Goal: Communication & Community: Participate in discussion

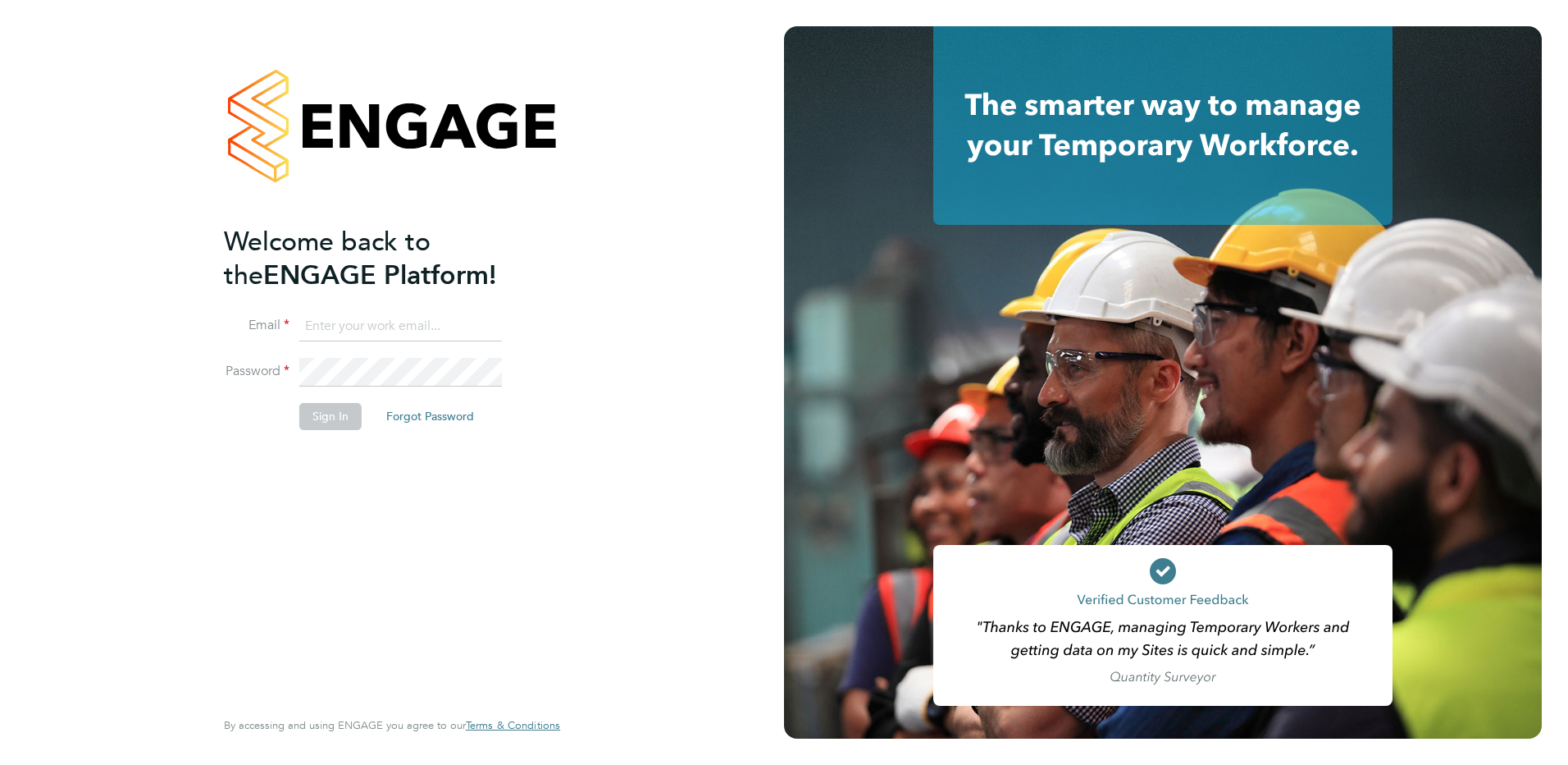
type input "kirsty.hanmore@ncclondon.ac.uk"
click at [325, 416] on button "Sign In" at bounding box center [330, 416] width 63 height 26
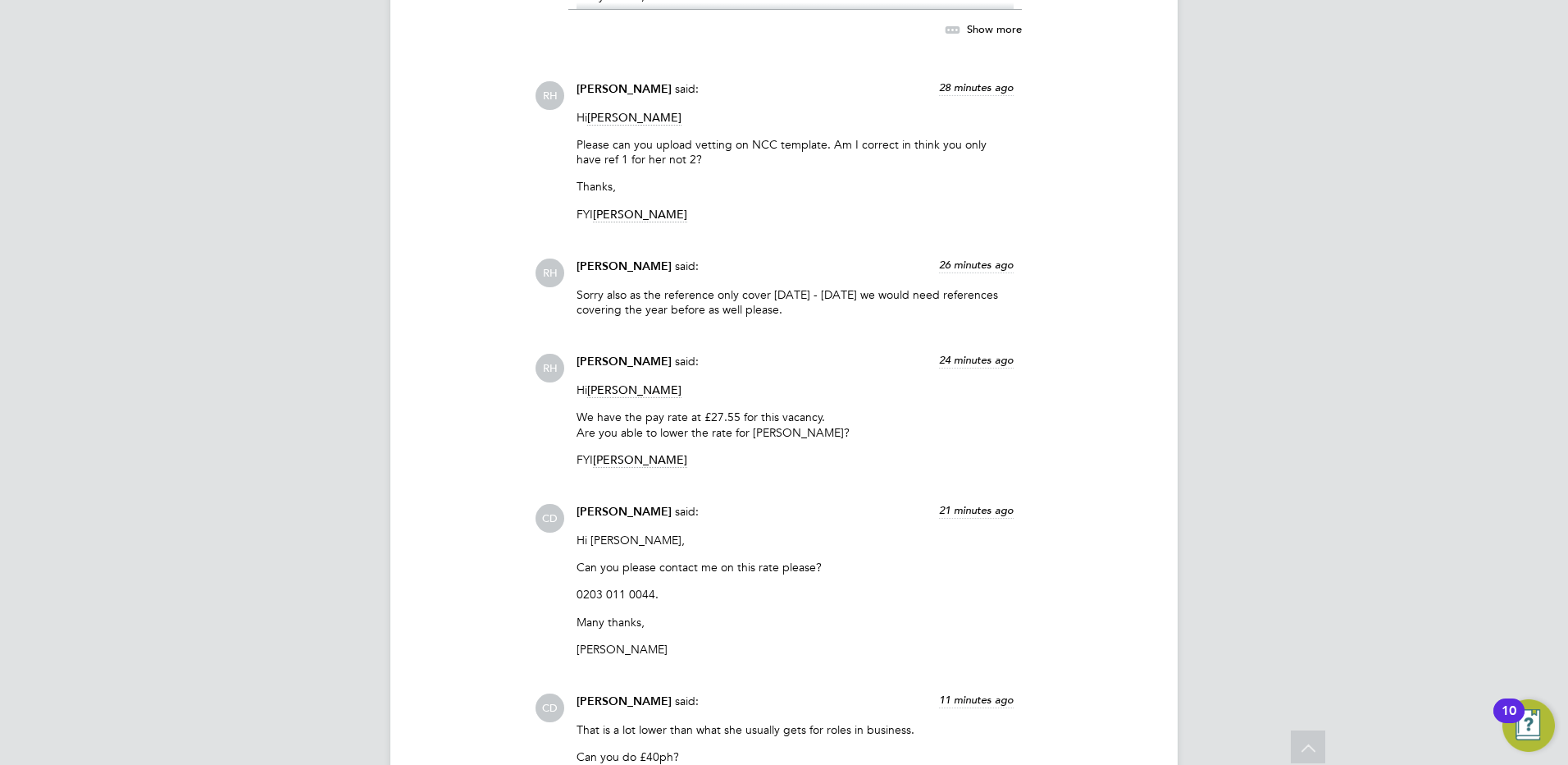
scroll to position [3750, 0]
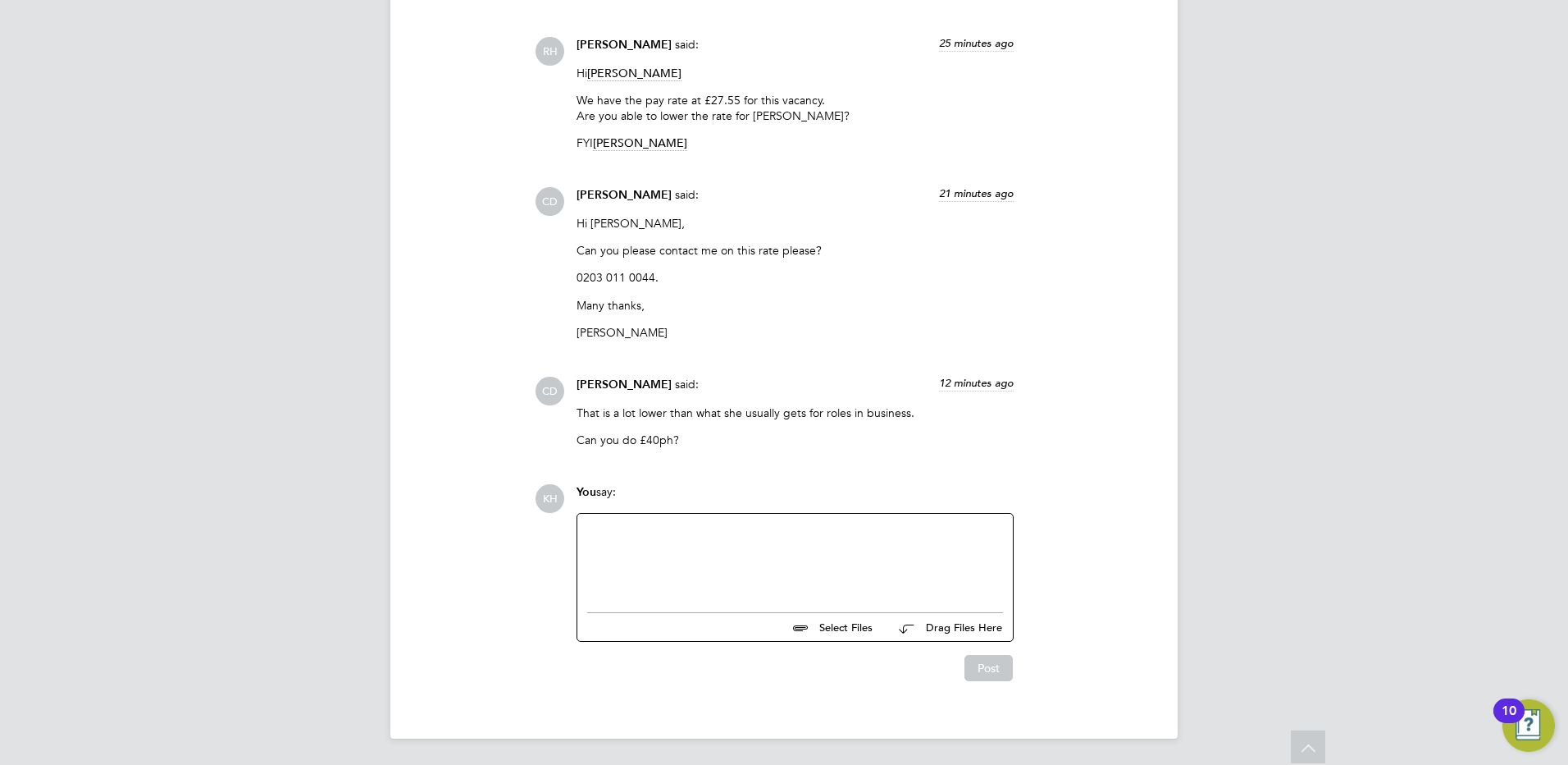
click at [899, 569] on div at bounding box center [795, 559] width 416 height 70
click at [784, 564] on div "Yes we make £40.00 an hour work." at bounding box center [795, 559] width 416 height 14
click at [852, 565] on div "Yes we make £40.00 an hour work. with a 23%" at bounding box center [795, 559] width 416 height 14
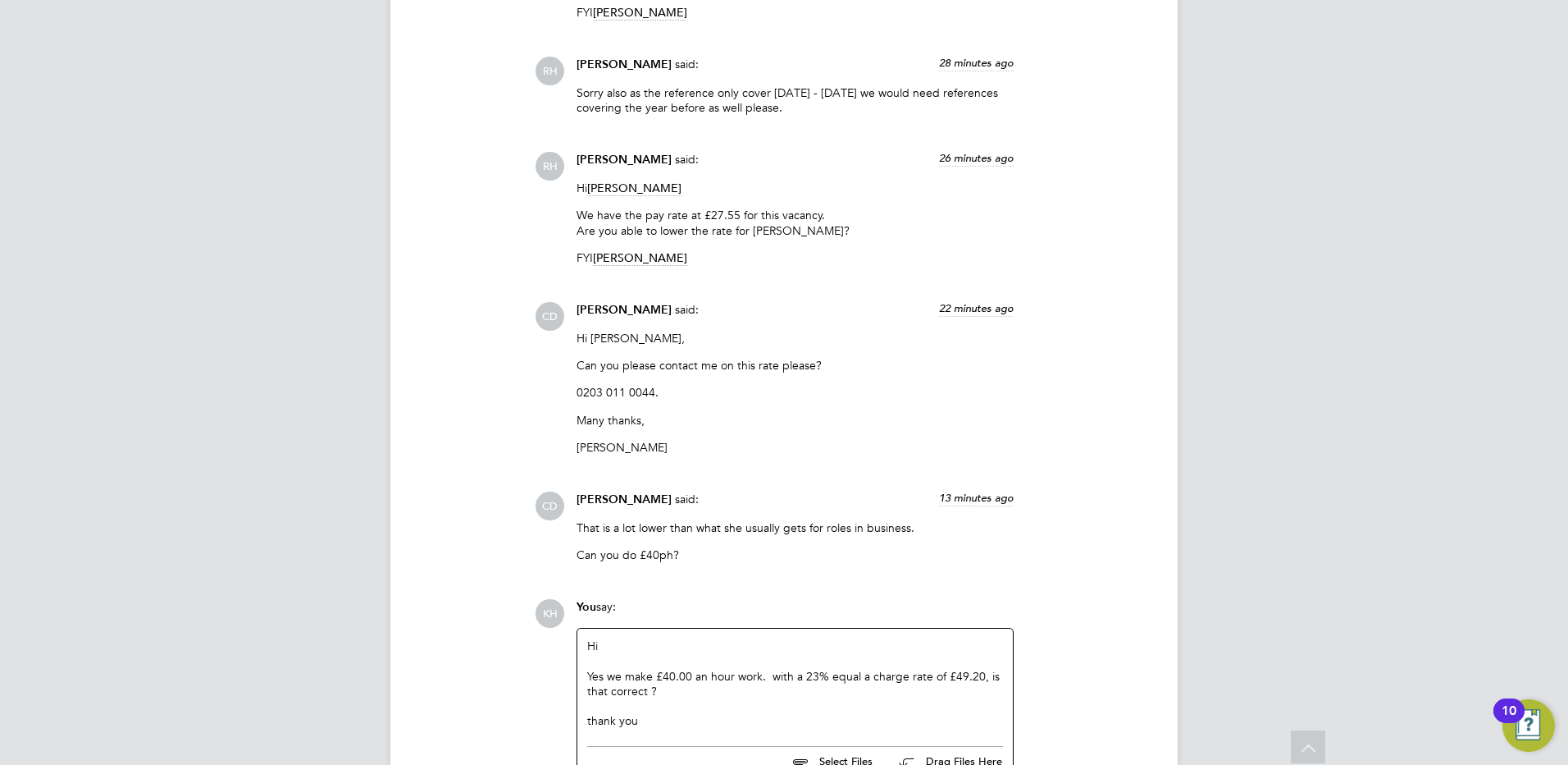
scroll to position [3769, 0]
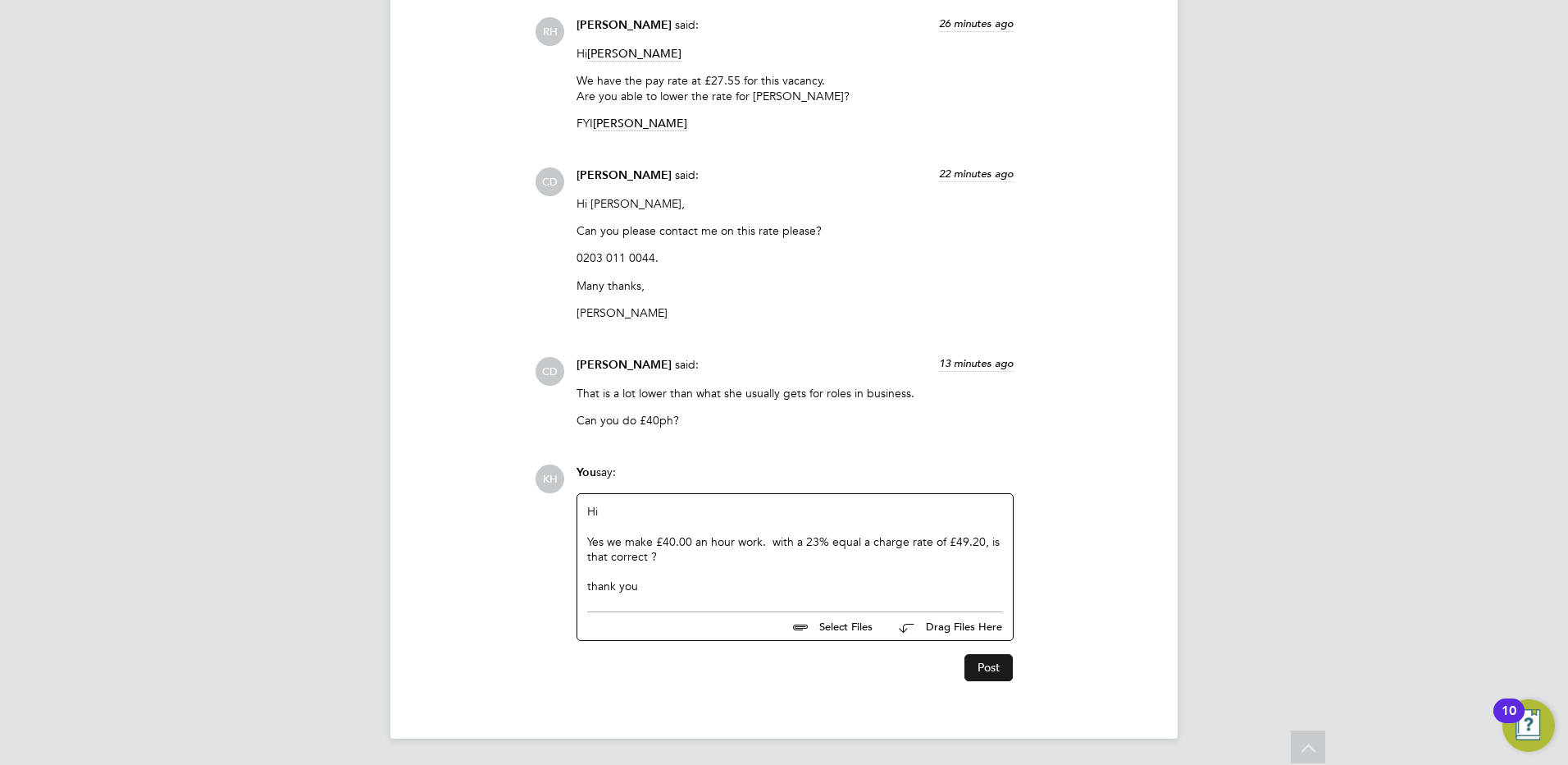
click at [985, 673] on button "Post" at bounding box center [988, 667] width 48 height 26
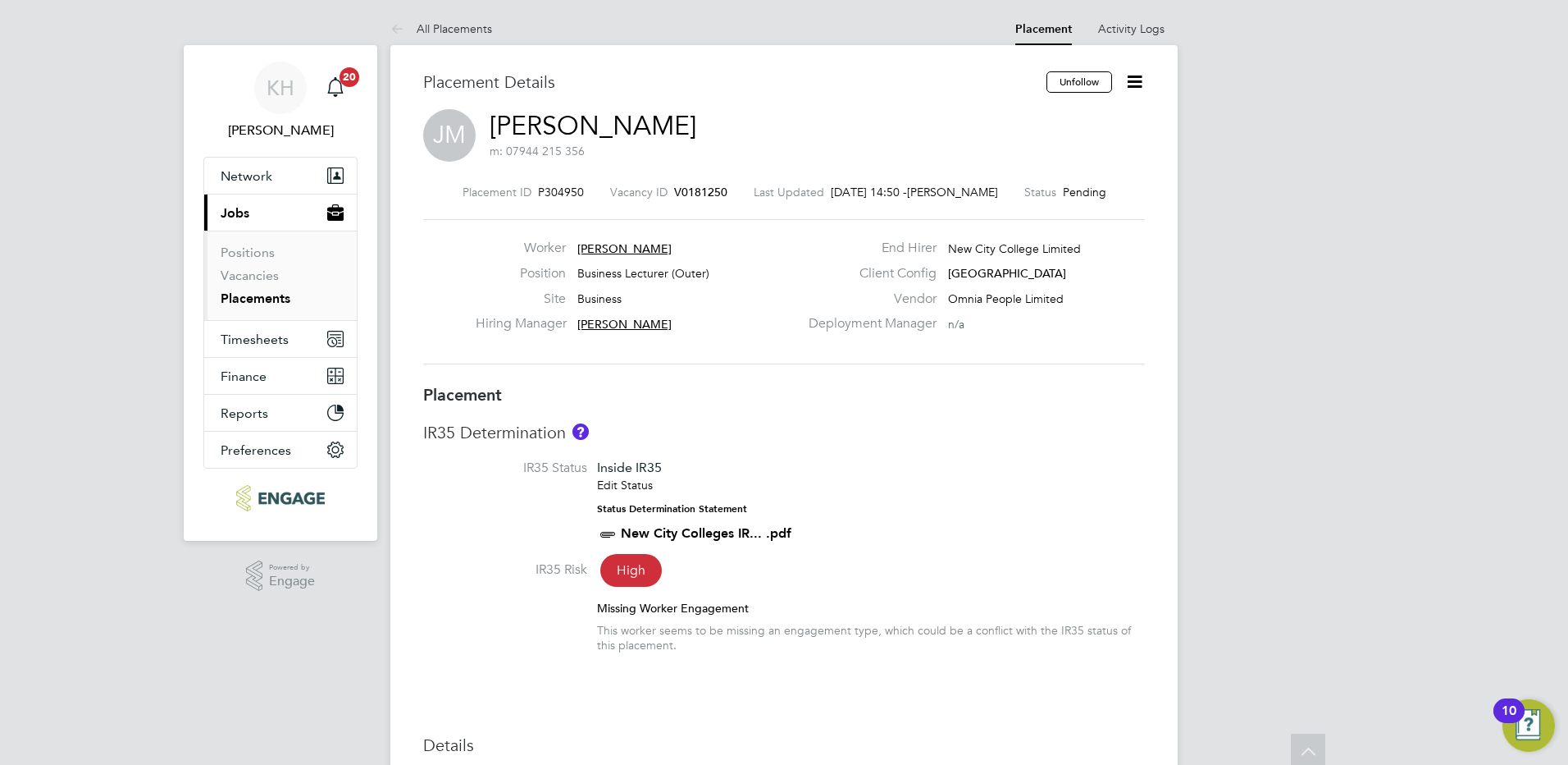
scroll to position [0, 0]
click at [465, 30] on link "All Placements" at bounding box center [441, 29] width 101 height 14
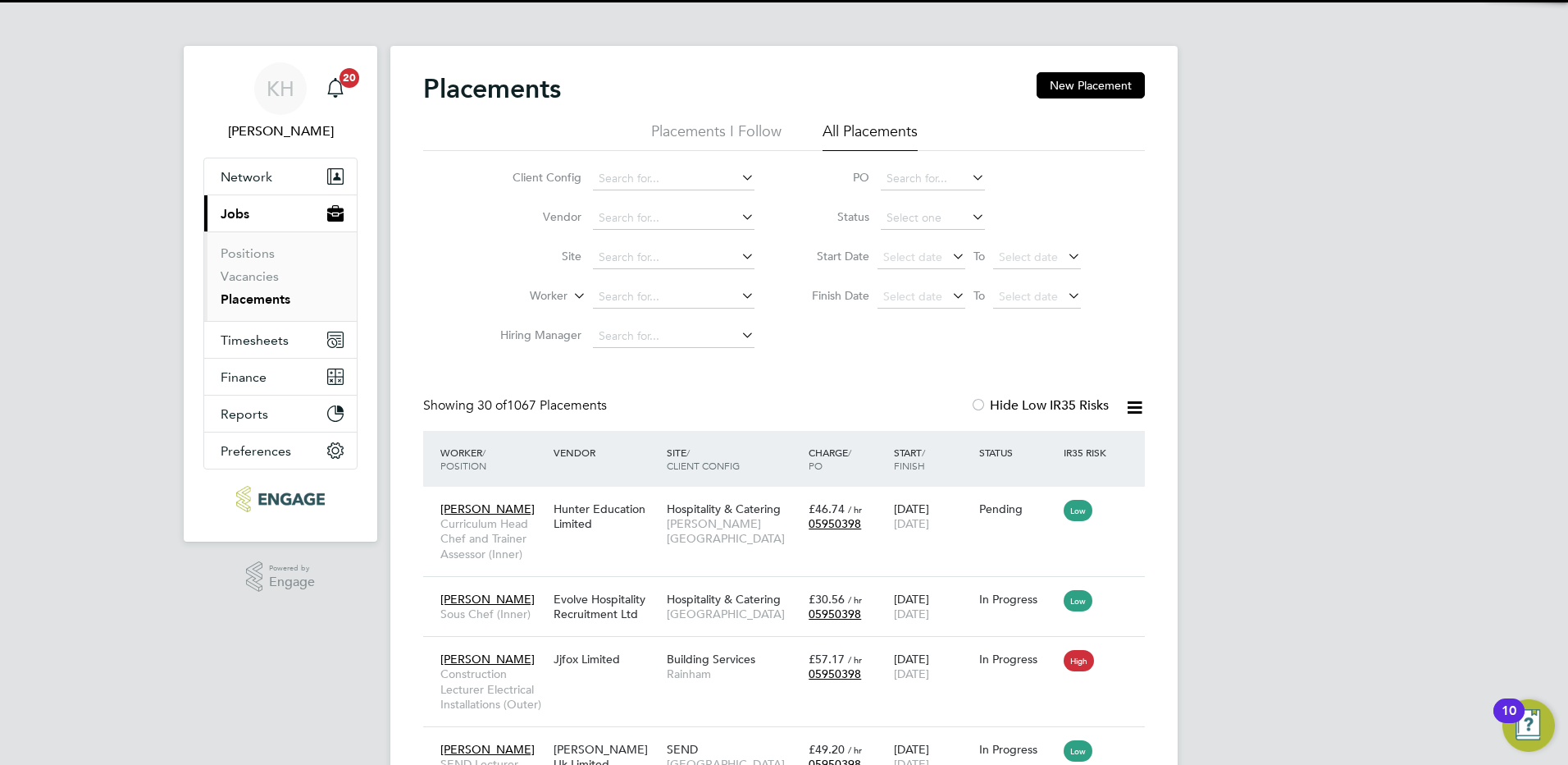
scroll to position [47, 143]
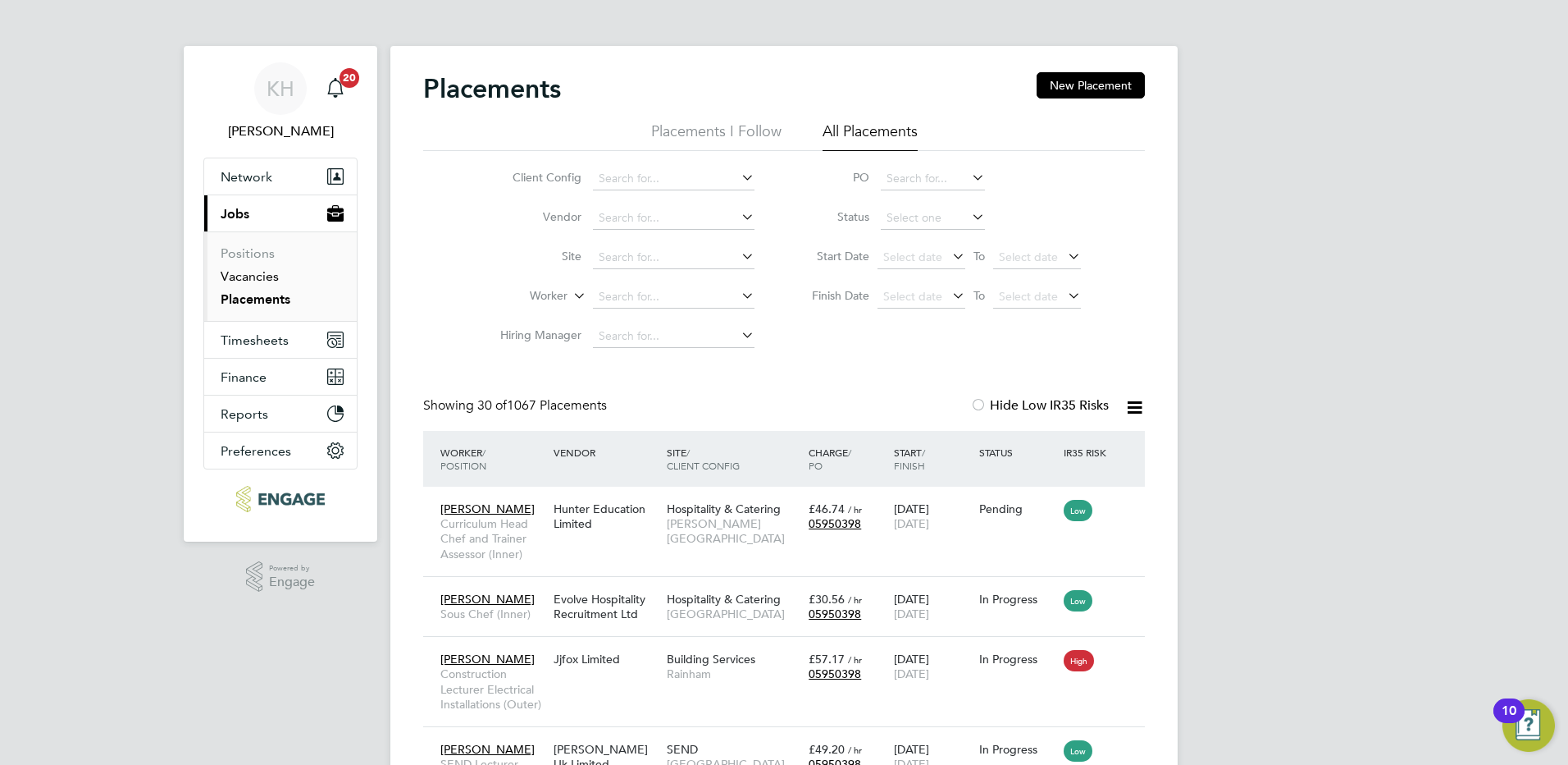
click at [261, 273] on link "Vacancies" at bounding box center [250, 276] width 58 height 15
